Goal: Task Accomplishment & Management: Use online tool/utility

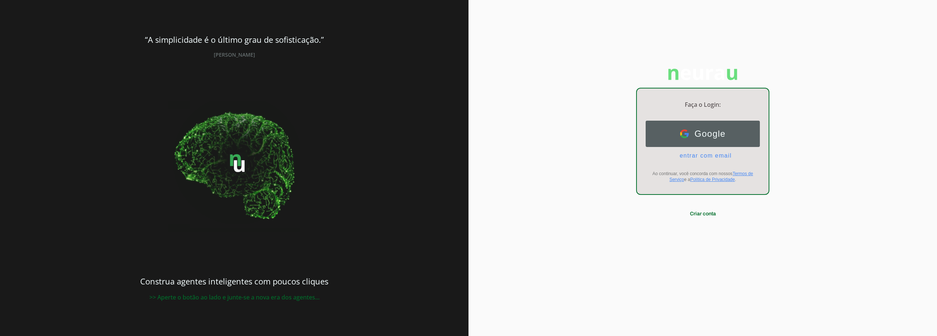
click at [702, 129] on span "Google" at bounding box center [707, 134] width 37 height 10
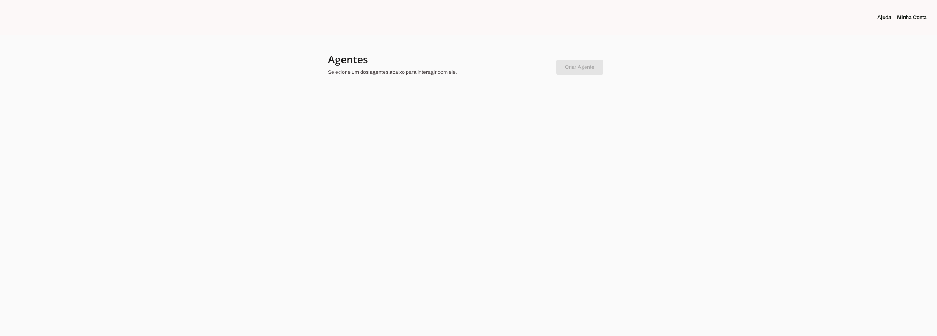
click at [905, 18] on link "Minha Conta" at bounding box center [915, 17] width 36 height 7
click at [573, 66] on chatbot-new-form "Criar Agente Você atingiu o limite de agentes permitidos. Atualize o seu plano …" at bounding box center [579, 65] width 47 height 17
click at [574, 66] on chatbot-new-form "Criar Agente Você atingiu o limite de agentes permitidos. Atualize o seu plano …" at bounding box center [579, 65] width 47 height 17
click at [376, 75] on p "Selecione um dos agentes abaixo para interagir com ele." at bounding box center [439, 72] width 223 height 7
